Goal: Information Seeking & Learning: Check status

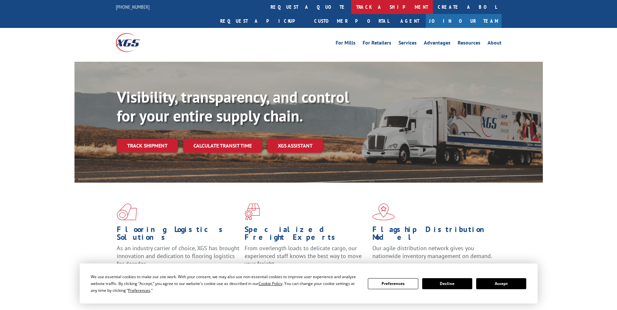
click at [351, 4] on link "track a shipment" at bounding box center [392, 7] width 82 height 14
click at [0, 0] on div "Track Shipment Enter your information below to track your shipment(s). Select c…" at bounding box center [0, 0] width 0 height 0
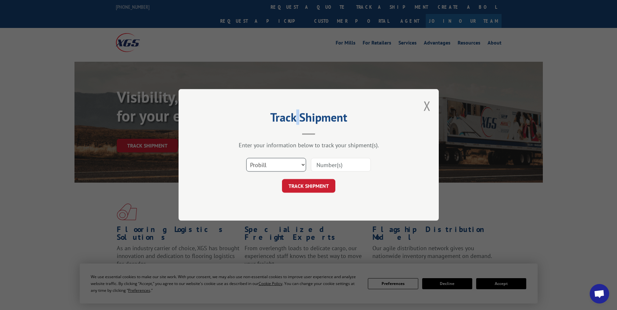
click at [275, 166] on select "Select category... Probill BOL PO" at bounding box center [276, 165] width 60 height 14
select select "po"
click at [246, 158] on select "Select category... Probill BOL PO" at bounding box center [276, 165] width 60 height 14
paste input "68546712"
click at [344, 215] on div "Track Shipment Enter your information below to track your shipment(s). Select c…" at bounding box center [309, 155] width 260 height 132
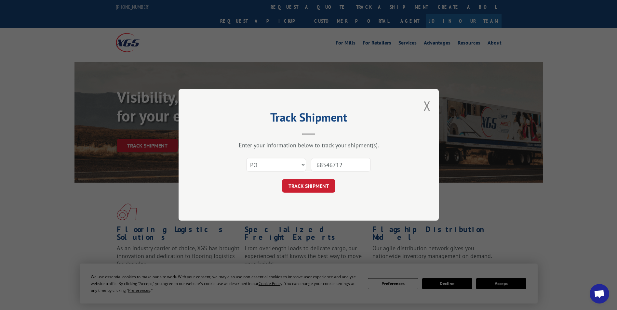
click at [328, 164] on input "68546712" at bounding box center [341, 165] width 60 height 14
type input "68546712"
click at [311, 188] on button "TRACK SHIPMENT" at bounding box center [308, 187] width 53 height 14
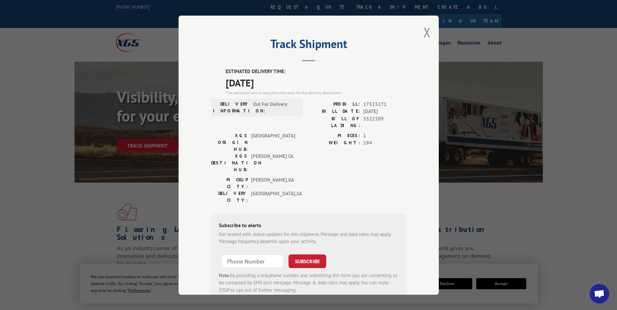
click at [226, 70] on label "ESTIMATED DELIVERY TIME:" at bounding box center [316, 71] width 180 height 7
drag, startPoint x: 223, startPoint y: 70, endPoint x: 270, endPoint y: 79, distance: 47.4
click at [270, 79] on div "ESTIMATED DELIVERY TIME: [DATE] The estimated time is using the time zone for t…" at bounding box center [316, 82] width 180 height 28
copy div "ESTIMATED DELIVERY TIME: [DATE]"
click at [423, 29] on button "Close modal" at bounding box center [426, 32] width 7 height 17
